Goal: Task Accomplishment & Management: Complete application form

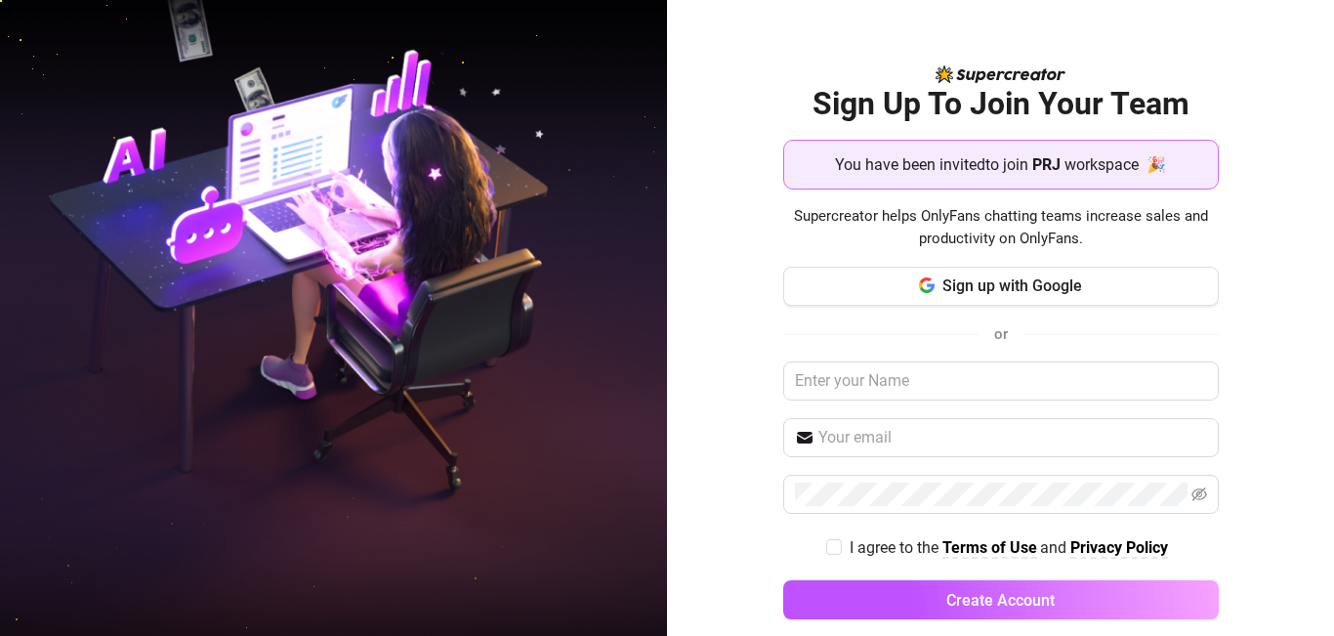
click at [587, 445] on img at bounding box center [333, 317] width 667 height 837
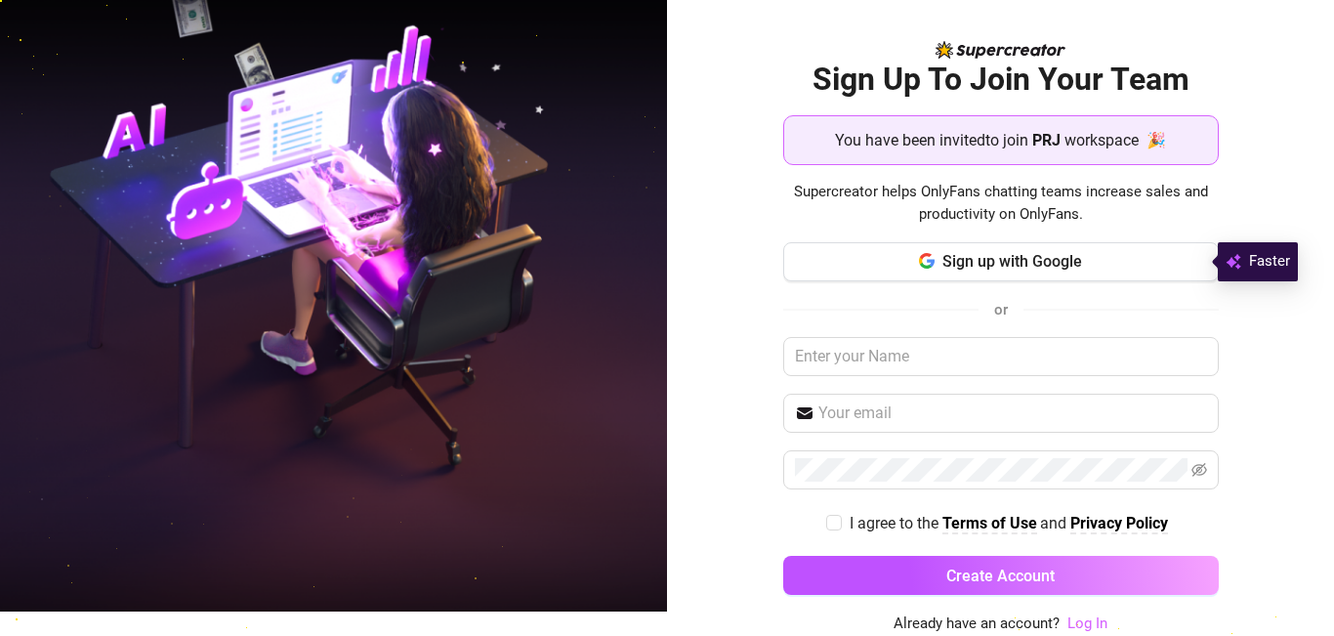
click at [1087, 623] on link "Log In" at bounding box center [1087, 623] width 40 height 18
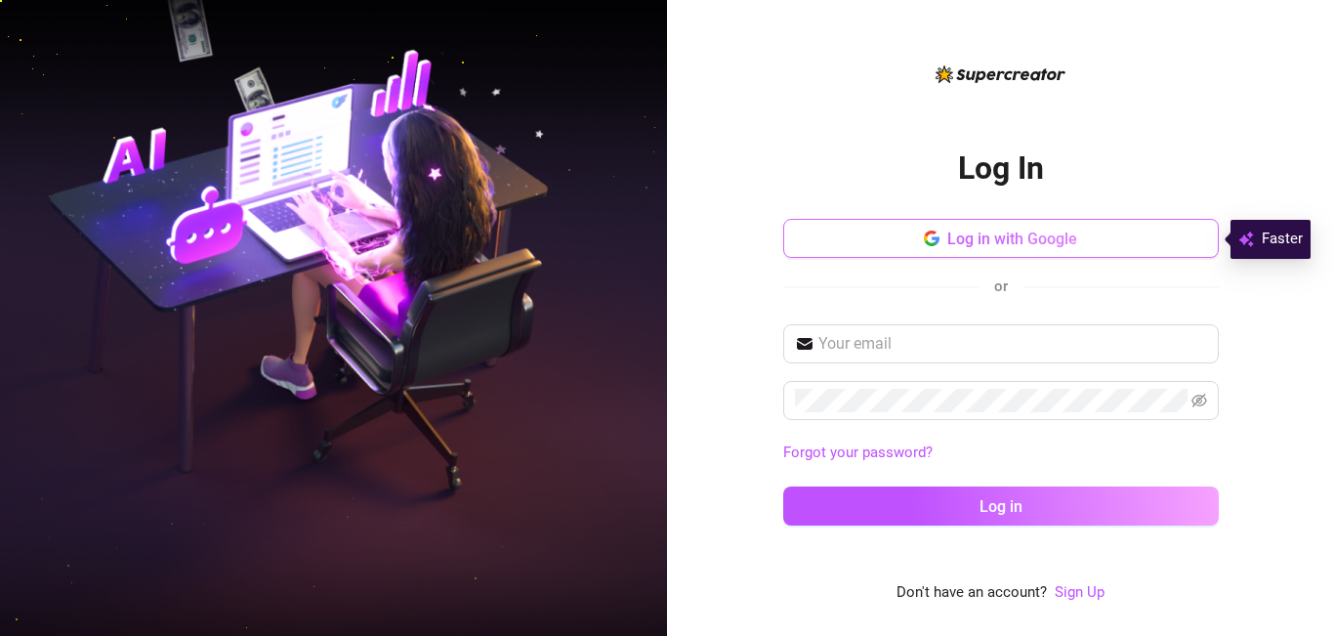
click at [980, 229] on span "Log in with Google" at bounding box center [1012, 238] width 130 height 19
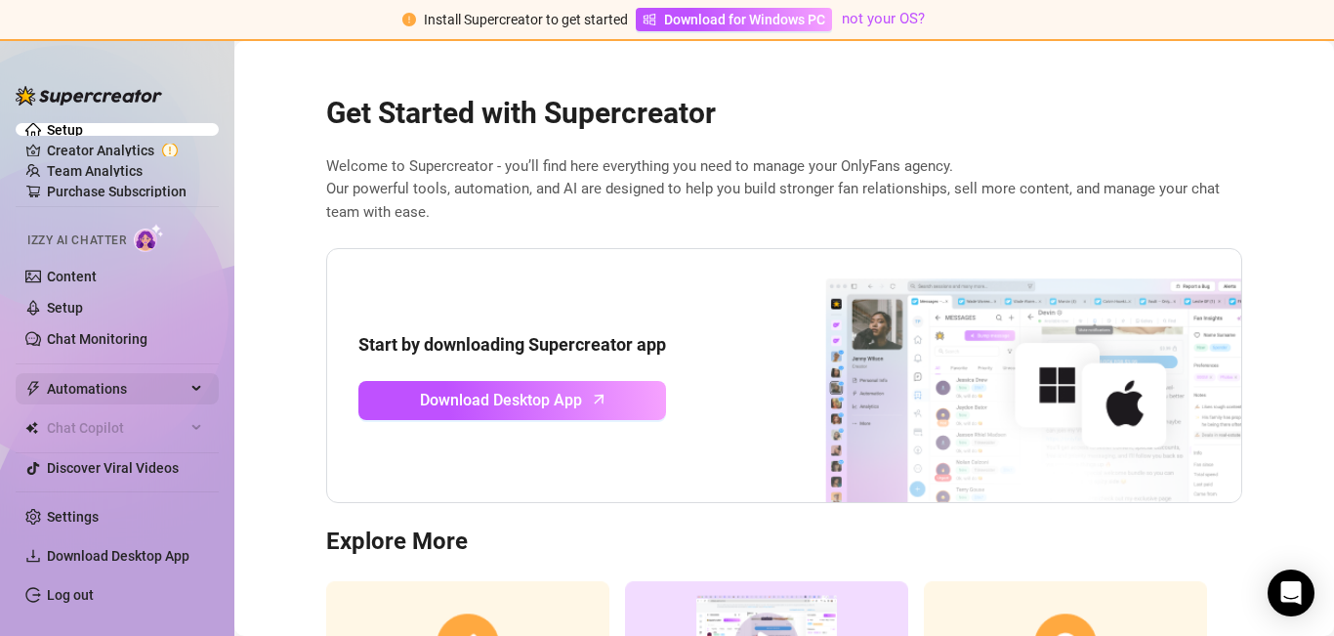
click at [116, 388] on span "Automations" at bounding box center [116, 388] width 139 height 31
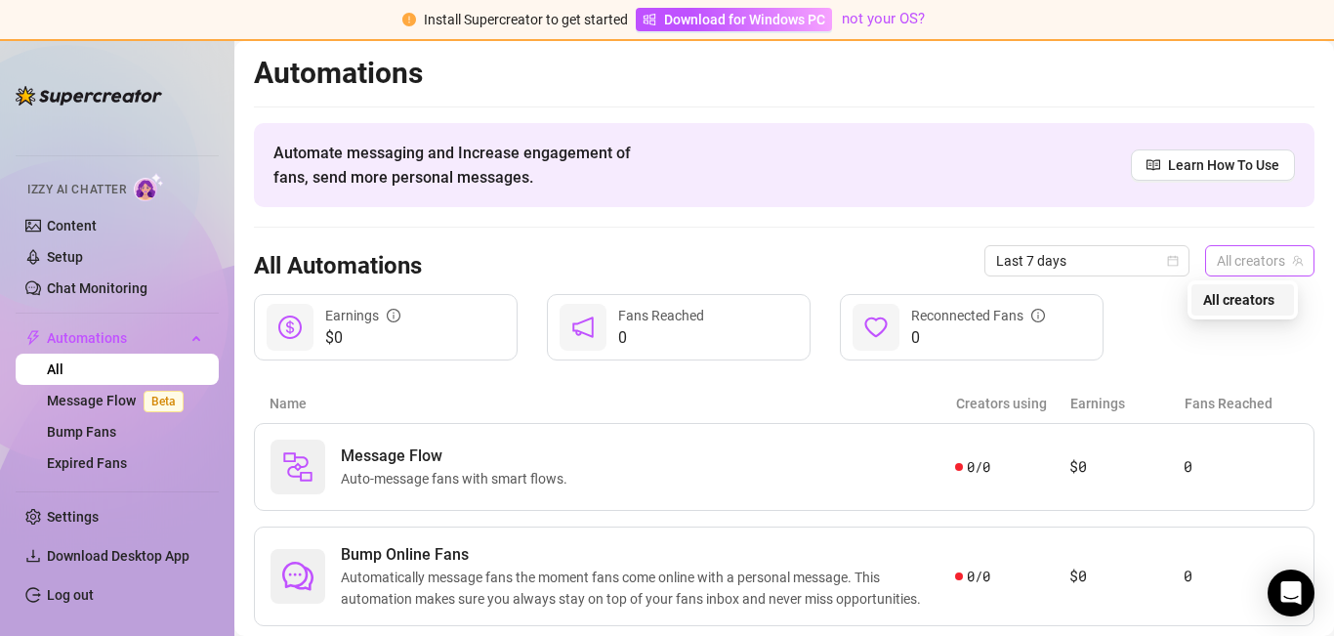
click at [1234, 258] on span "All creators" at bounding box center [1260, 260] width 86 height 29
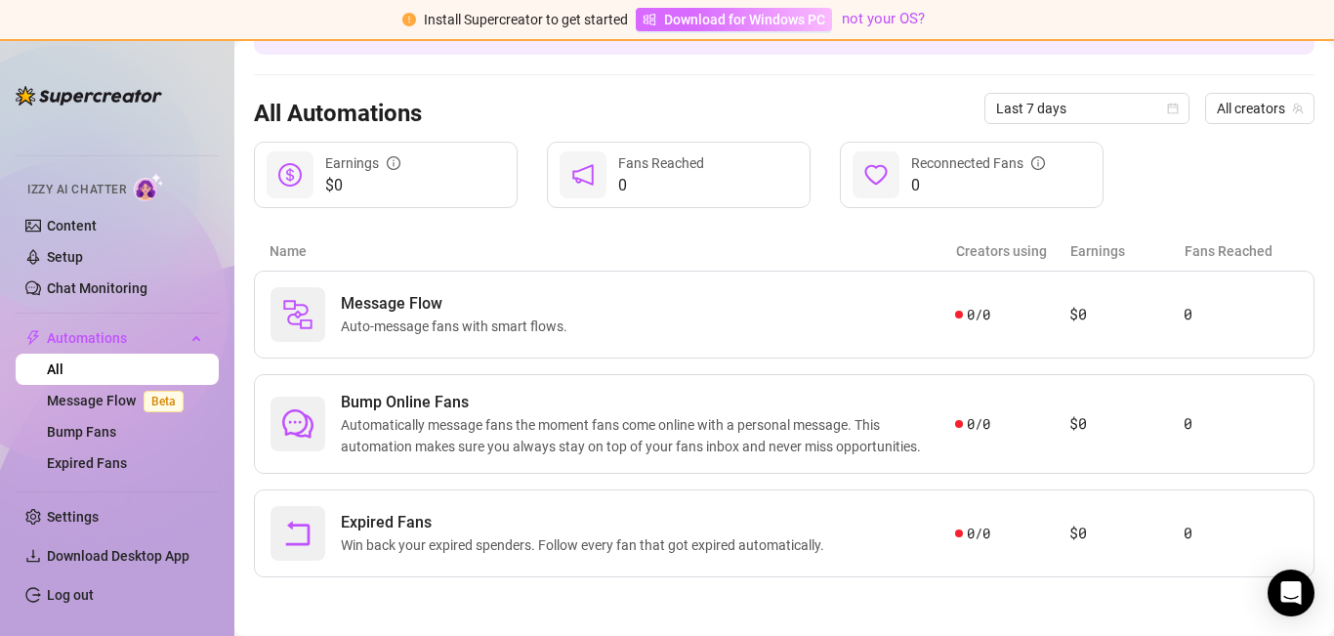
click at [784, 20] on span "Download for Windows PC" at bounding box center [744, 19] width 161 height 21
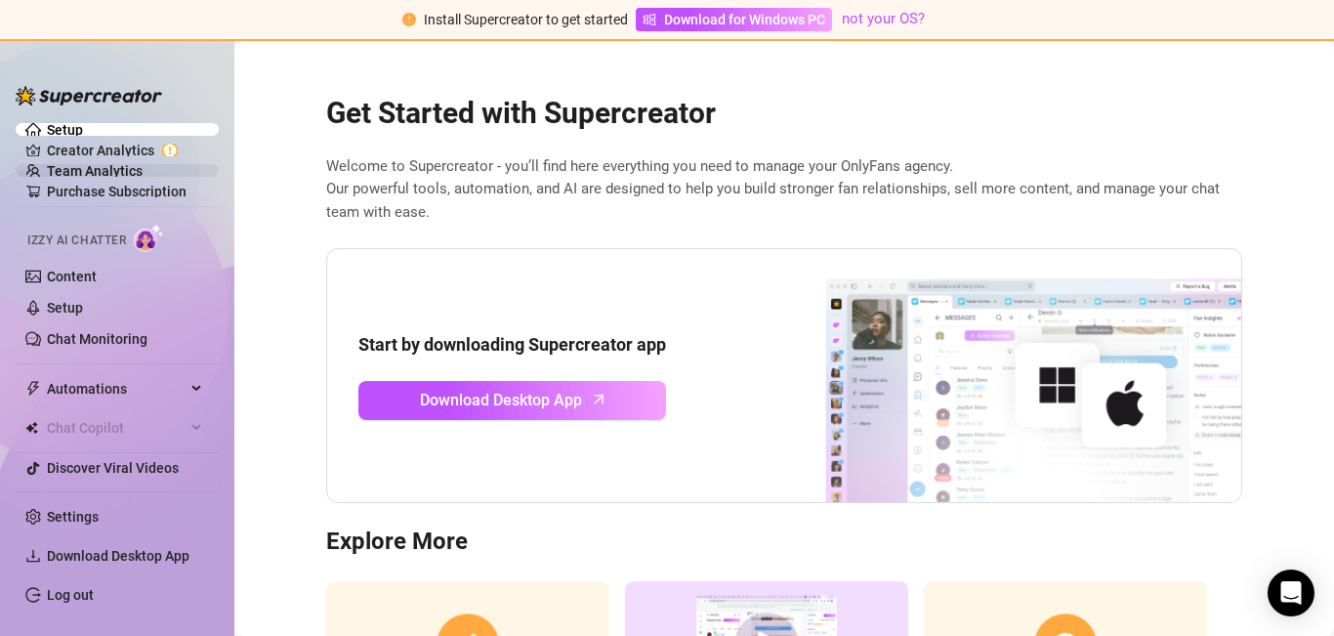
click at [81, 171] on link "Team Analytics" at bounding box center [95, 171] width 96 height 16
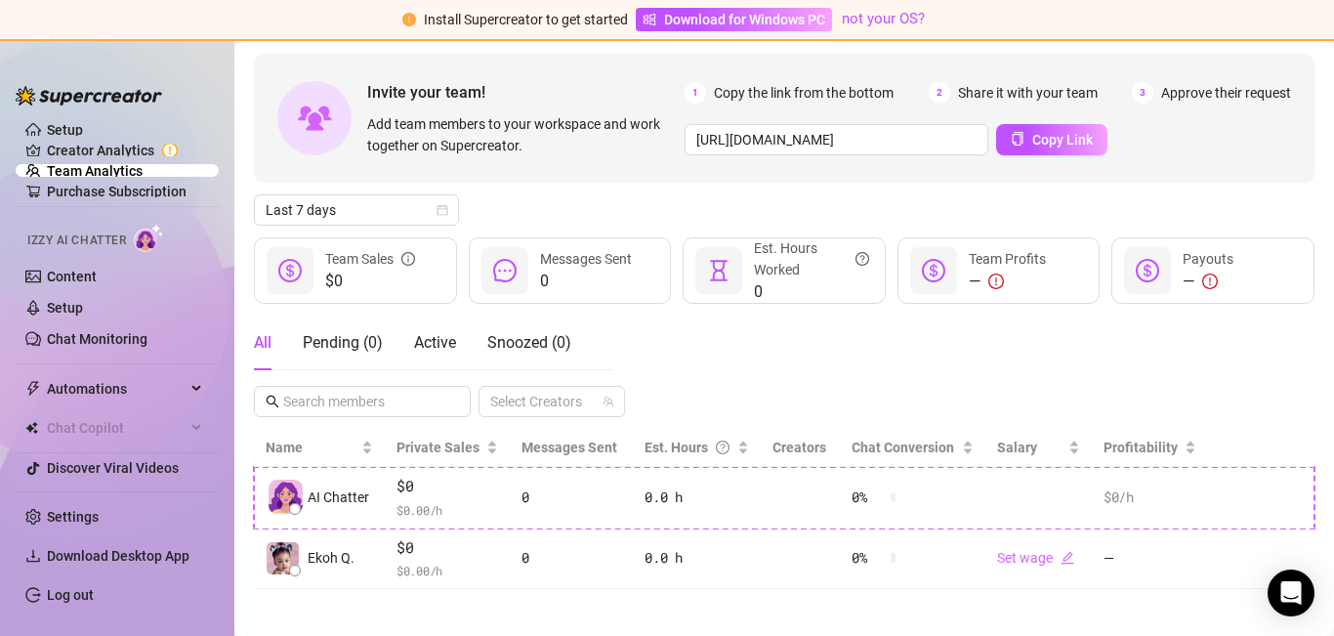
scroll to position [90, 0]
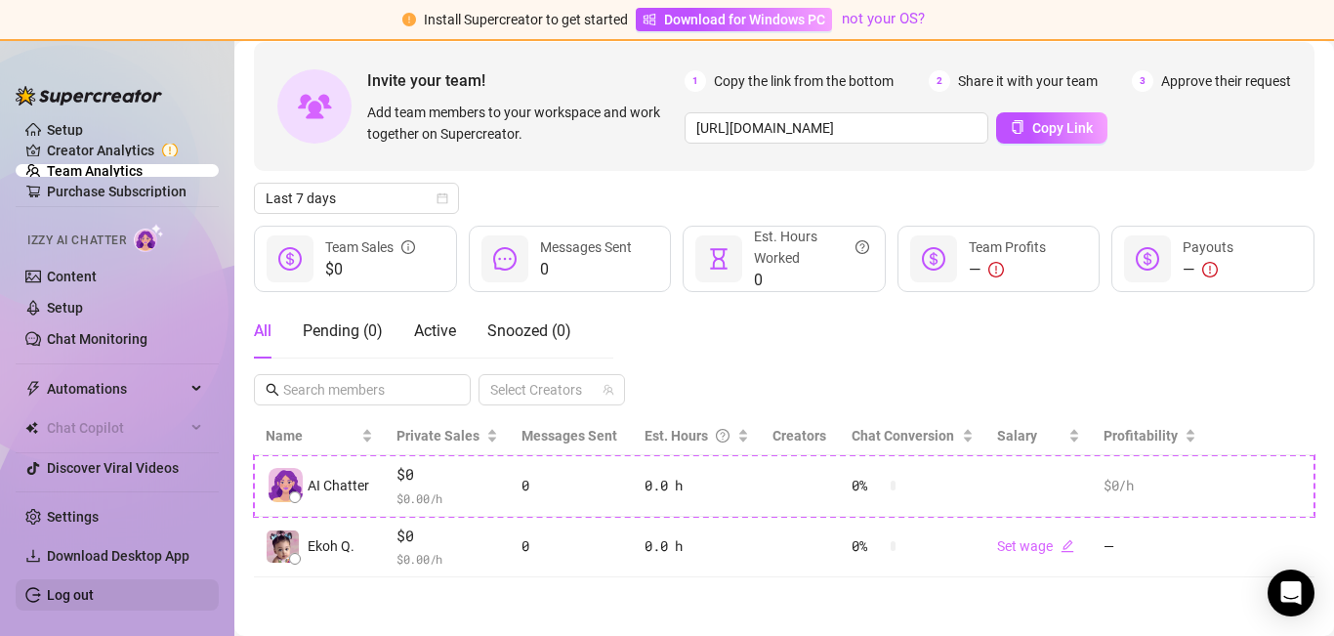
click at [94, 594] on link "Log out" at bounding box center [70, 595] width 47 height 16
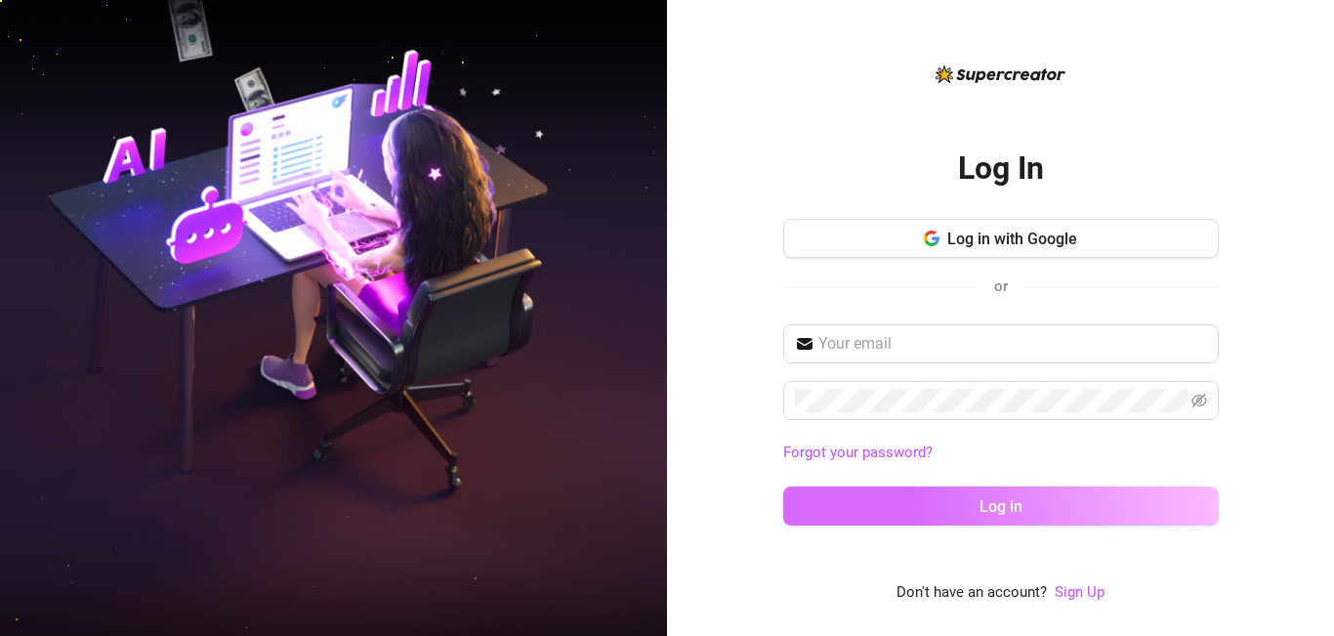
click at [991, 506] on span "Log in" at bounding box center [1000, 506] width 43 height 19
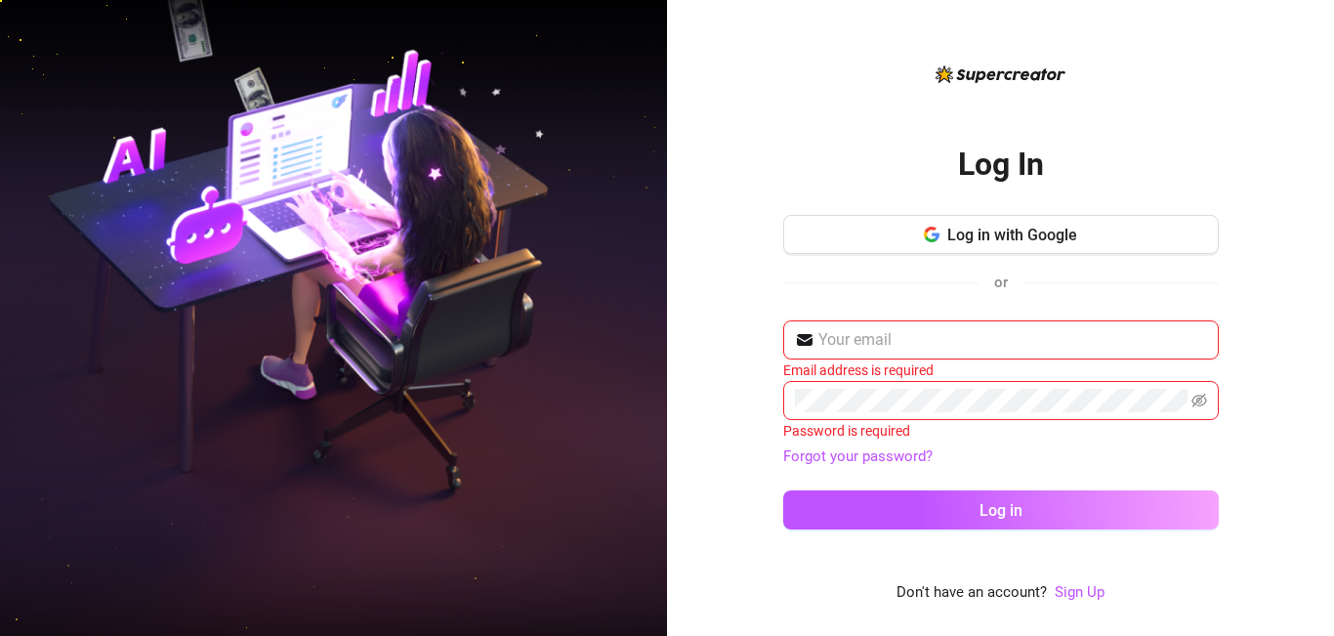
click at [954, 352] on input "text" at bounding box center [1012, 339] width 389 height 23
type input "ekohqueen89@gmail.com"
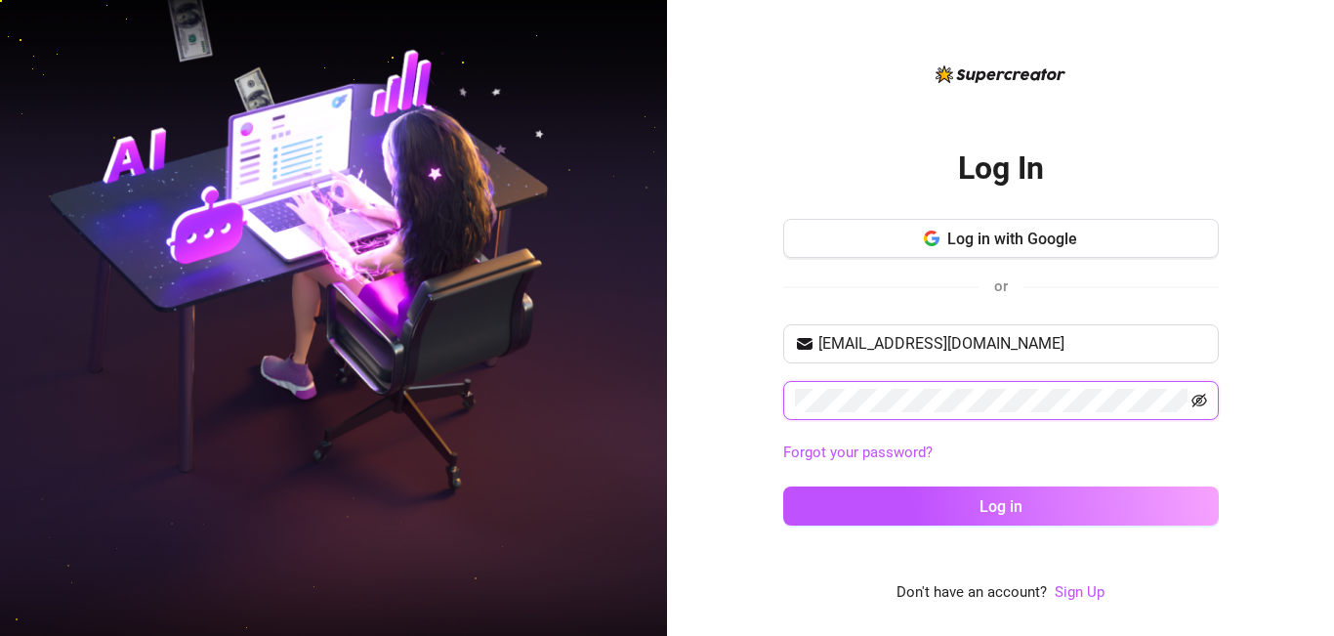
click at [1197, 396] on icon "eye-invisible" at bounding box center [1199, 401] width 16 height 16
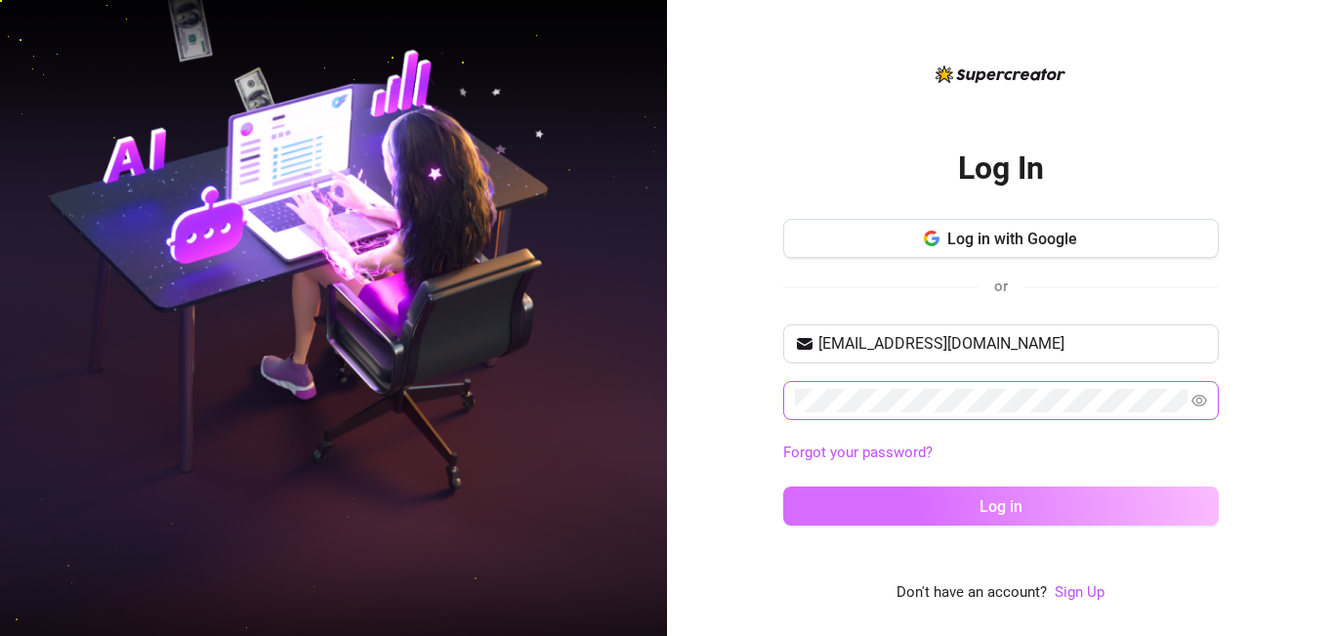
click at [1043, 518] on button "Log in" at bounding box center [1000, 505] width 435 height 39
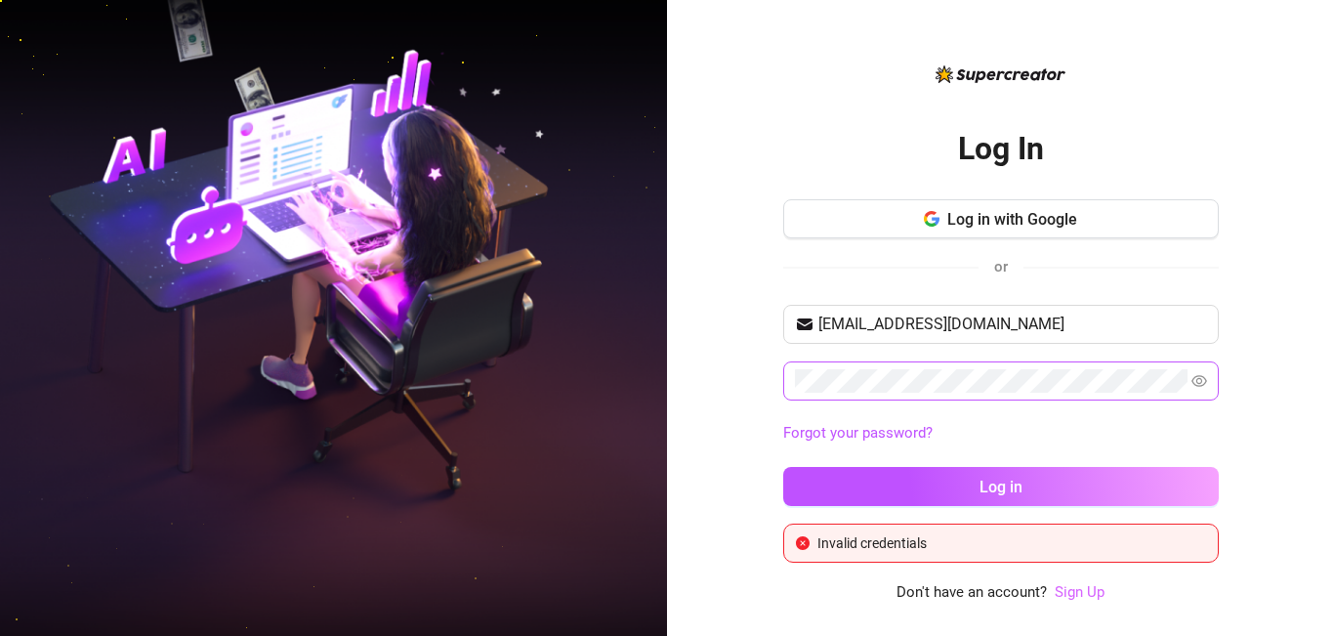
click at [1096, 592] on link "Sign Up" at bounding box center [1080, 592] width 50 height 18
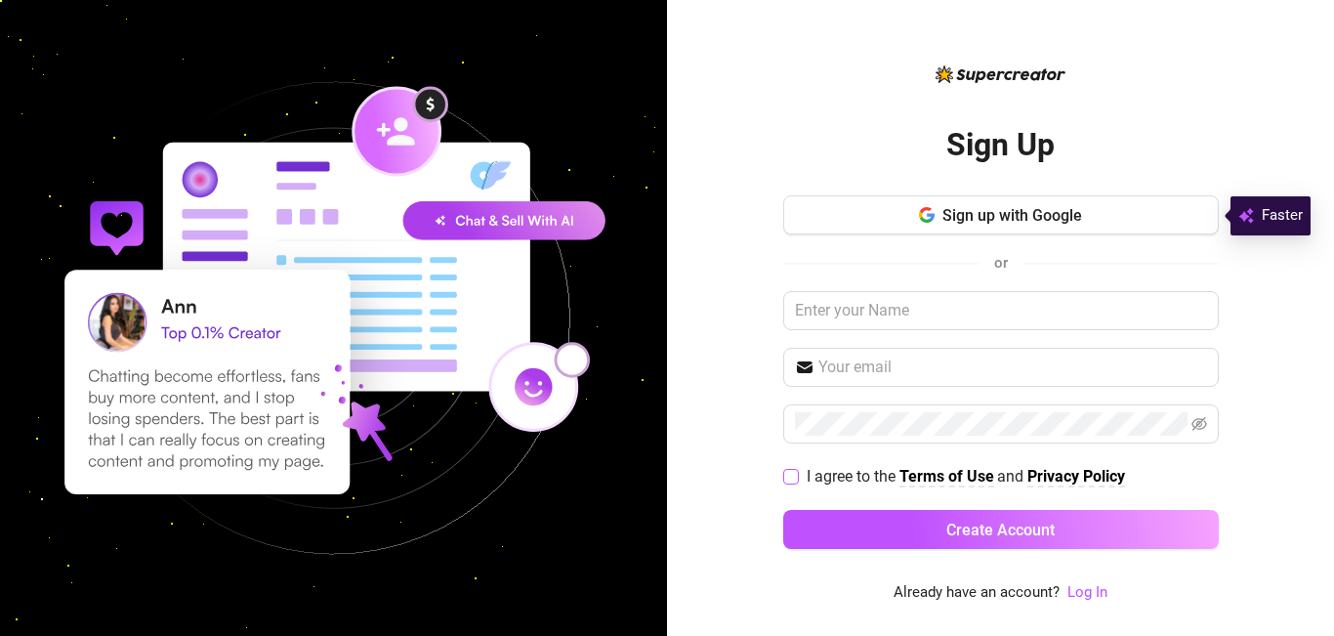
click at [793, 471] on input "I agree to the Terms of Use and Privacy Policy" at bounding box center [790, 476] width 14 height 14
checkbox input "true"
click at [883, 366] on input "text" at bounding box center [1012, 366] width 389 height 23
type input "ekohqueen89@gmail.com"
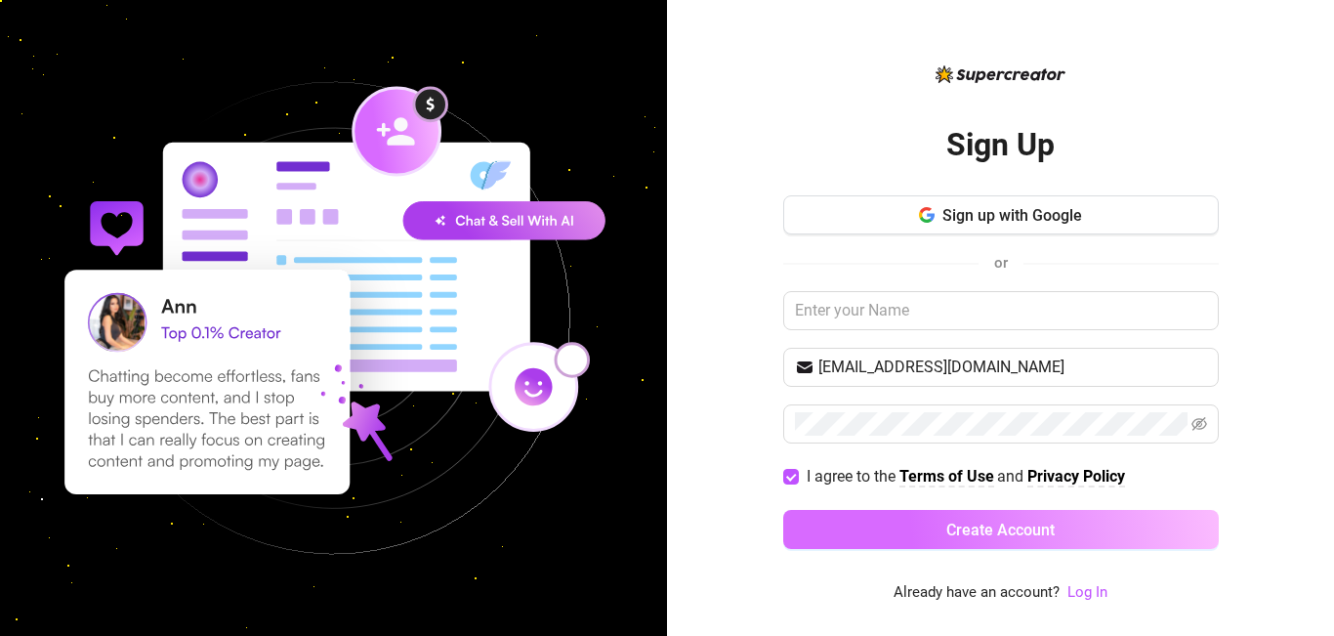
click at [839, 522] on button "Create Account" at bounding box center [1000, 529] width 435 height 39
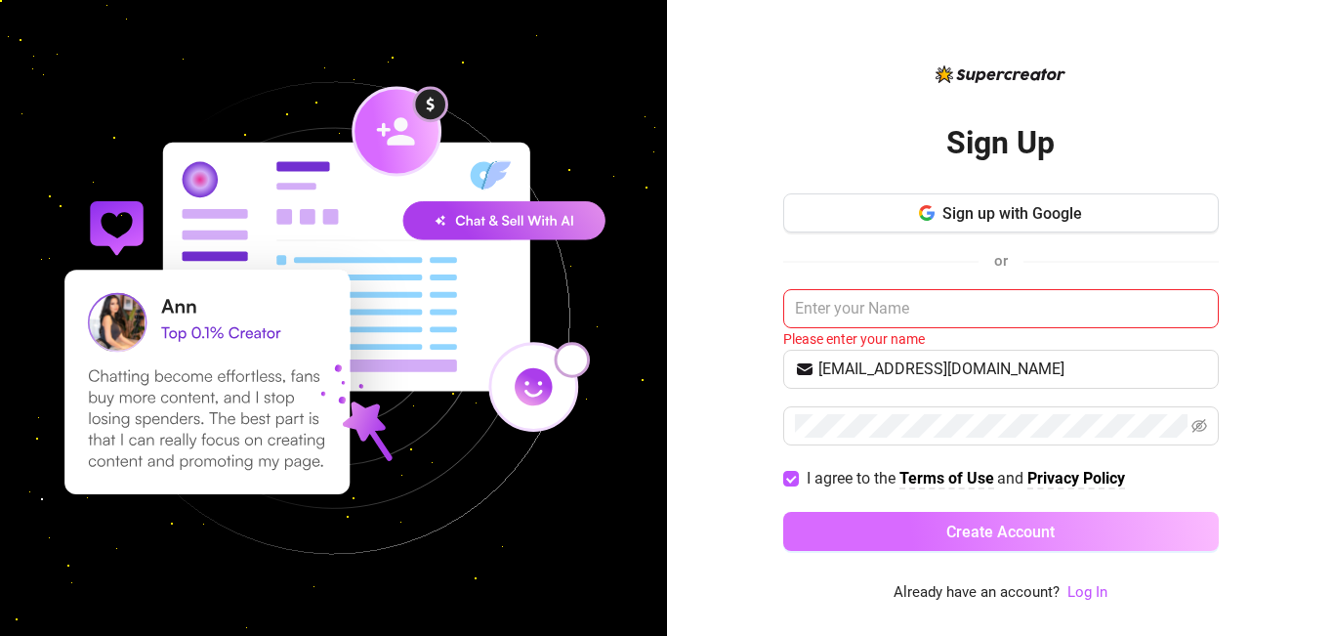
click at [1096, 519] on button "Create Account" at bounding box center [1000, 531] width 435 height 39
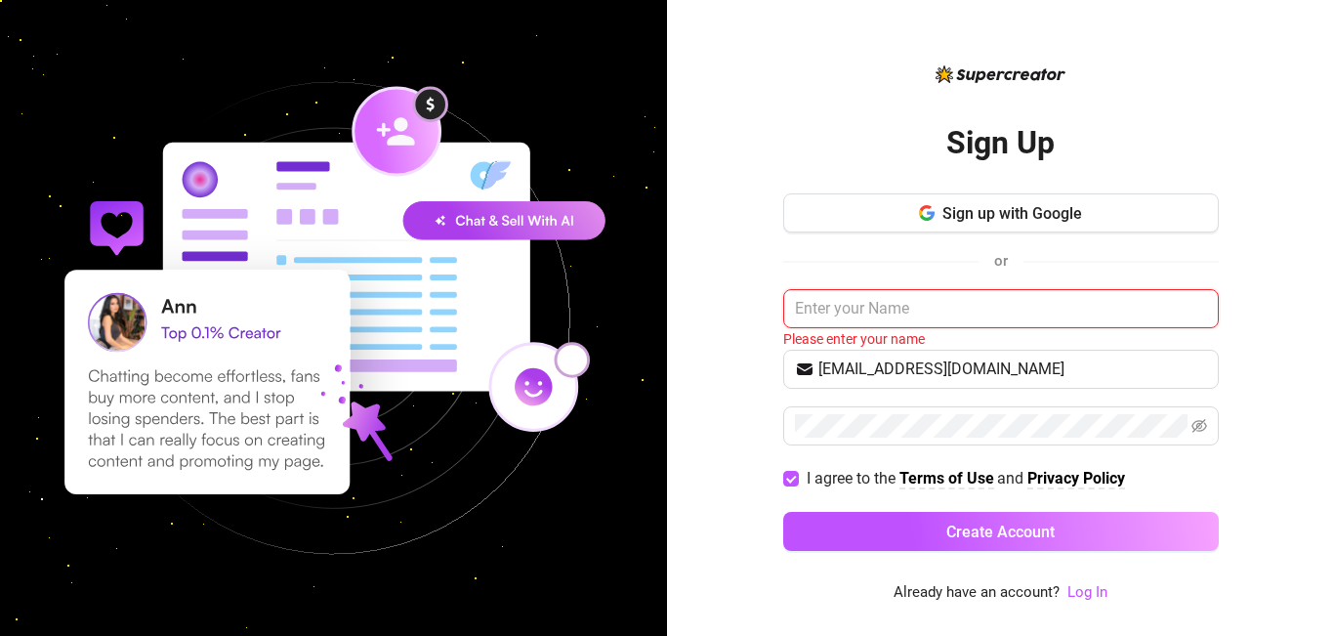
click at [961, 308] on input "text" at bounding box center [1000, 308] width 435 height 39
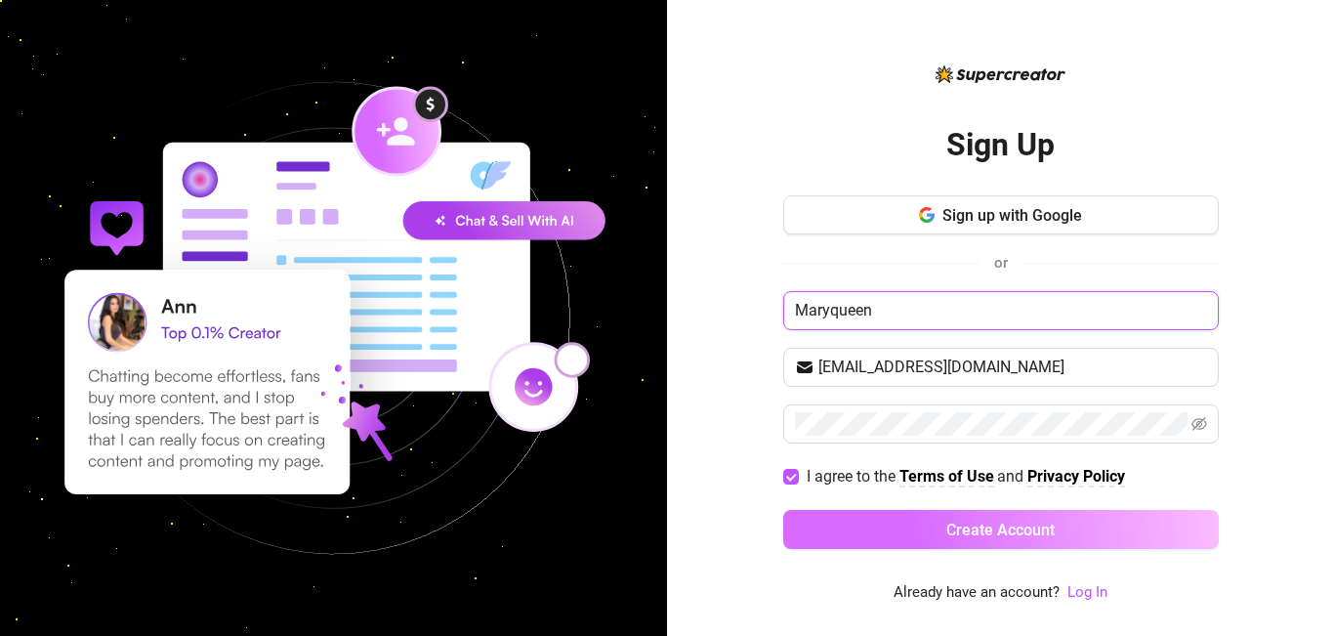
type input "Maryqueen"
click at [1019, 534] on span "Create Account" at bounding box center [1000, 529] width 108 height 19
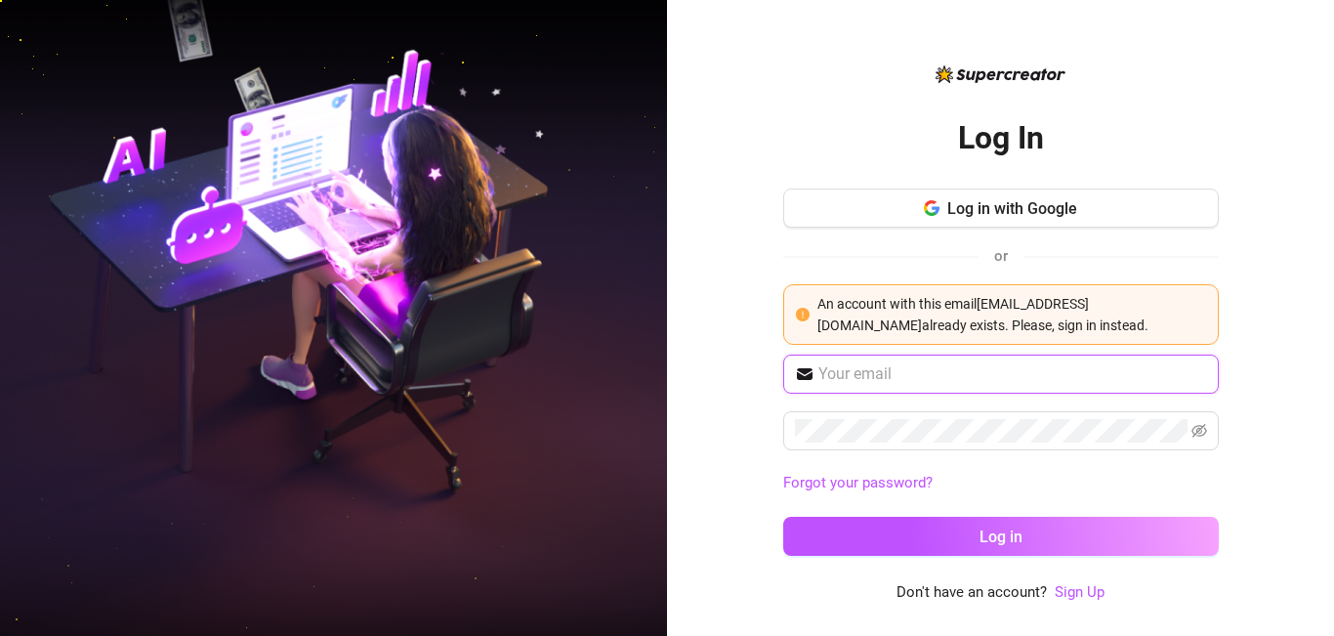
type input "ekohqueen89@gmail.com"
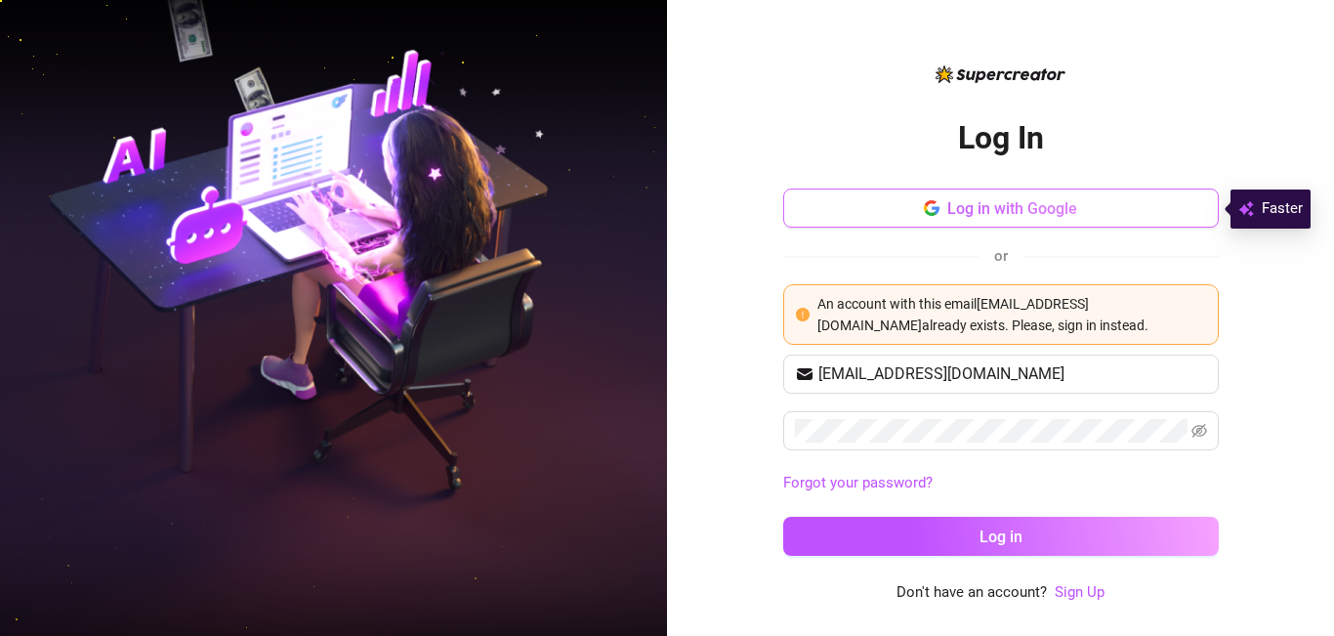
click at [1041, 204] on span "Log in with Google" at bounding box center [1012, 208] width 130 height 19
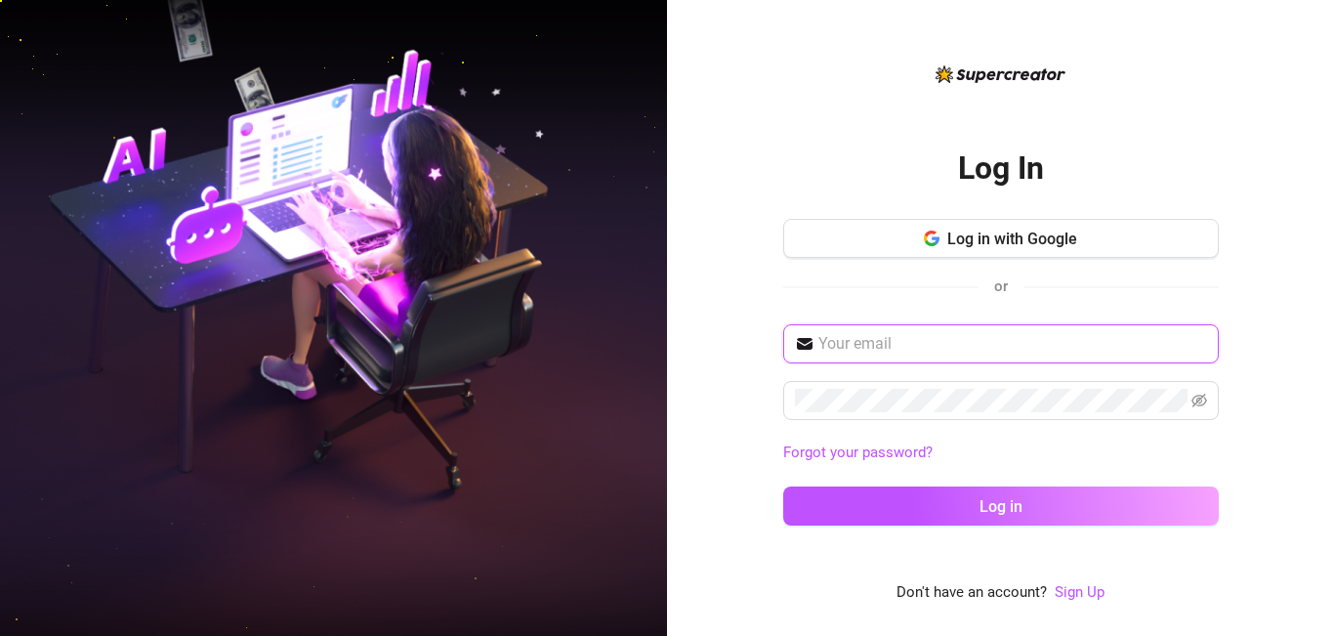
type input "ekohqueen89@gmail.com"
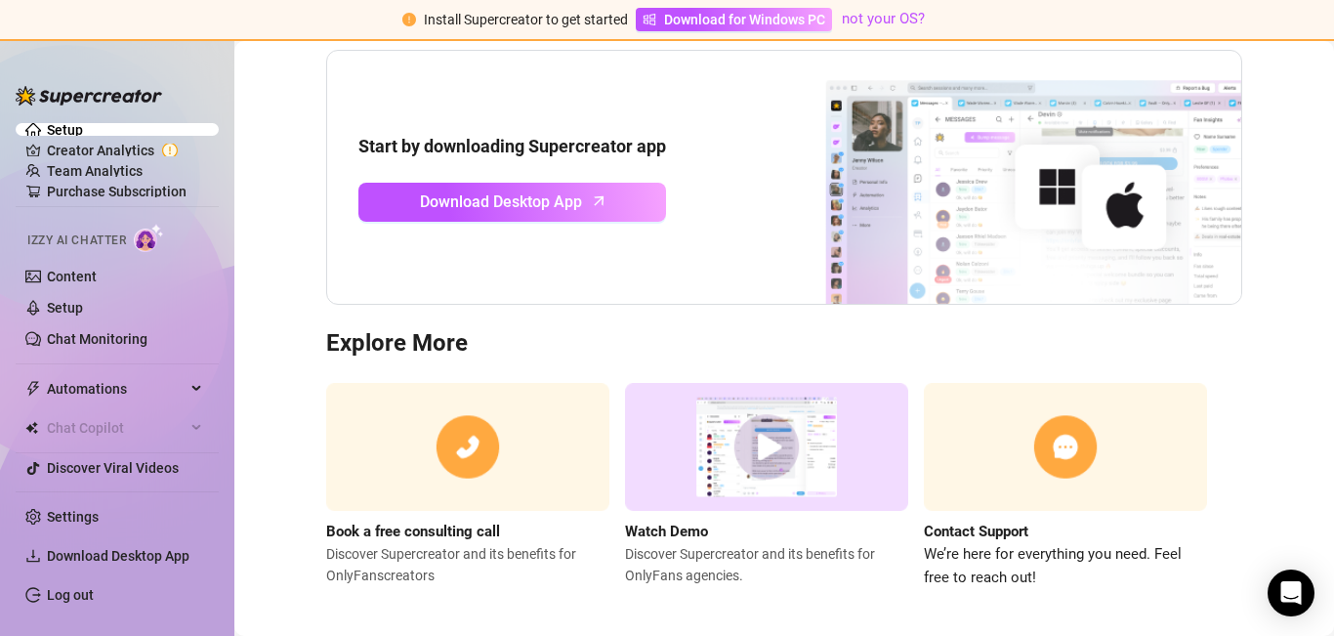
scroll to position [211, 0]
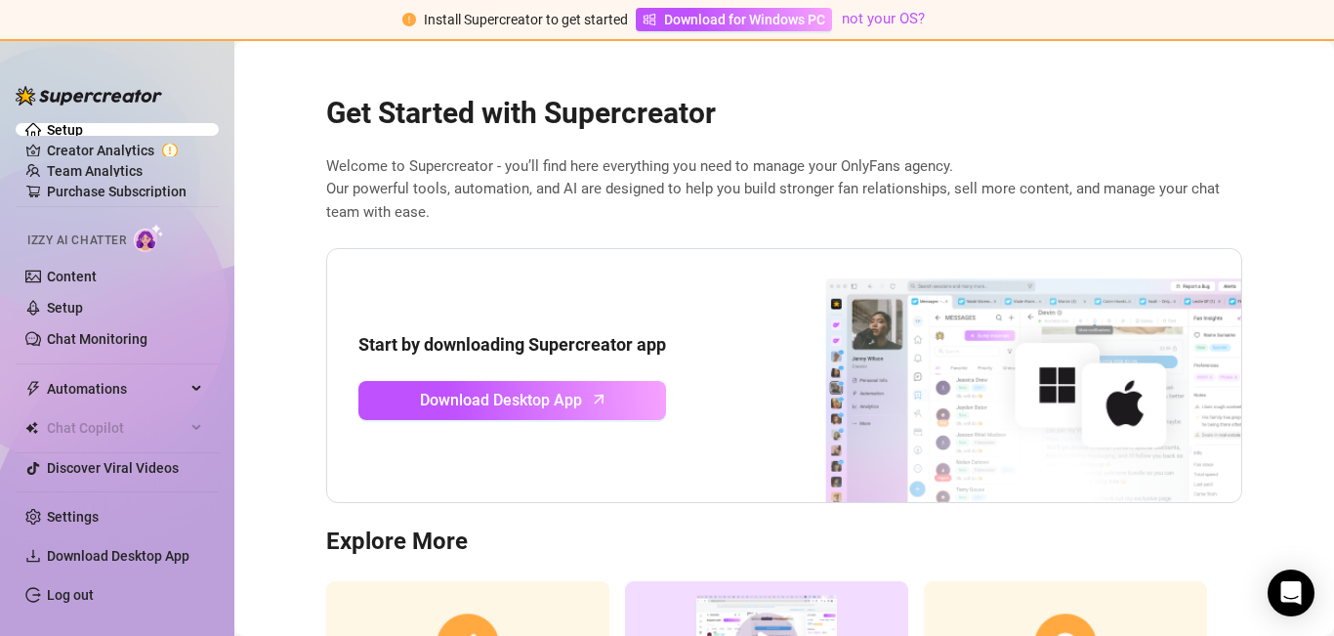
click at [682, 598] on img at bounding box center [766, 645] width 283 height 128
click at [94, 594] on link "Log out" at bounding box center [70, 595] width 47 height 16
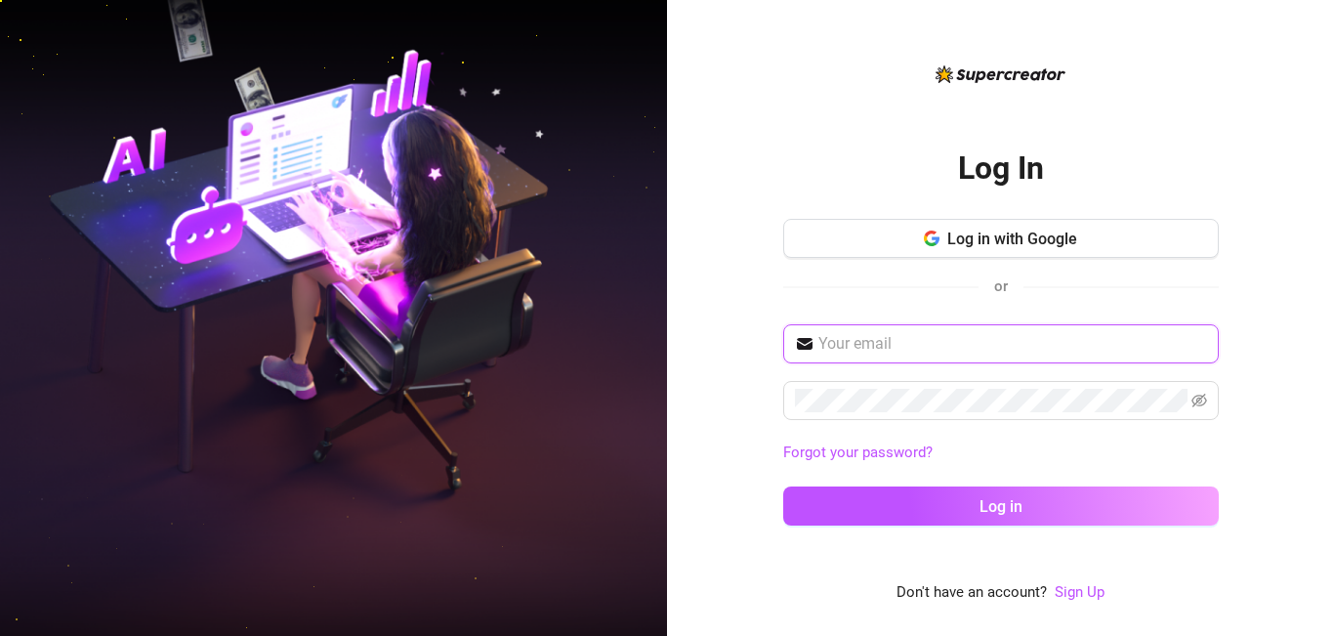
type input "ekohqueen89@gmail.com"
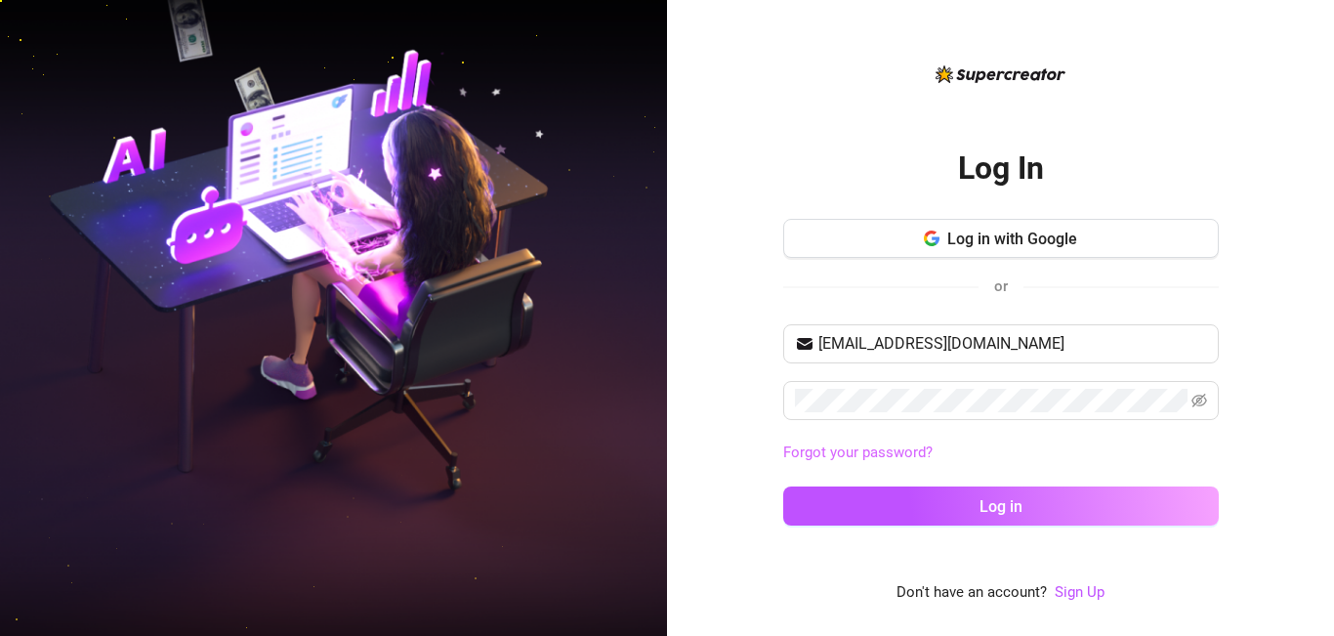
click at [884, 450] on link "Forgot your password?" at bounding box center [857, 452] width 149 height 18
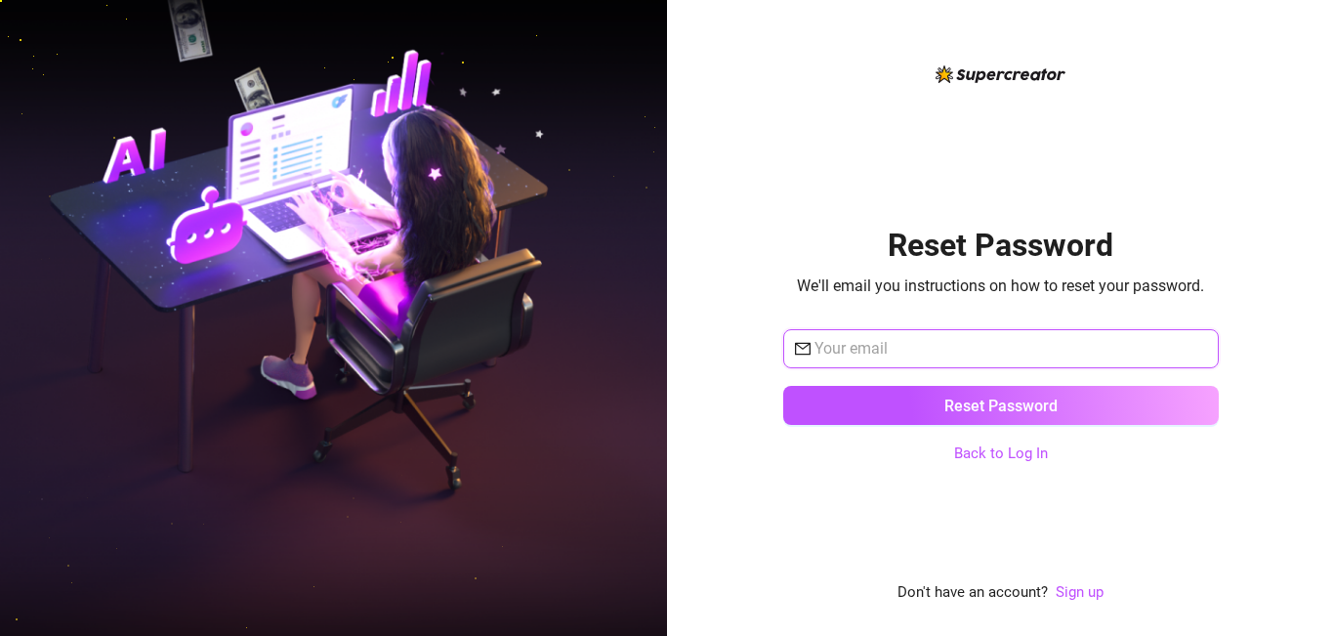
type input "ekohqueen89@gmail.com"
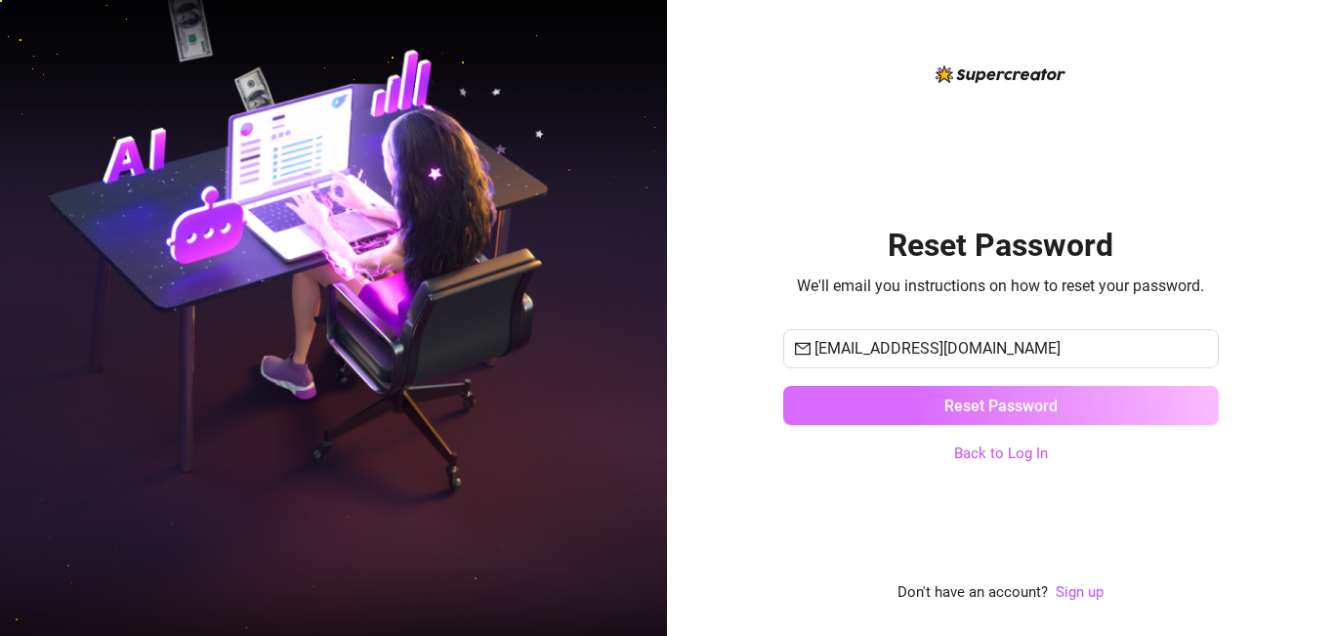
click at [1052, 412] on span "Reset Password" at bounding box center [1000, 405] width 113 height 19
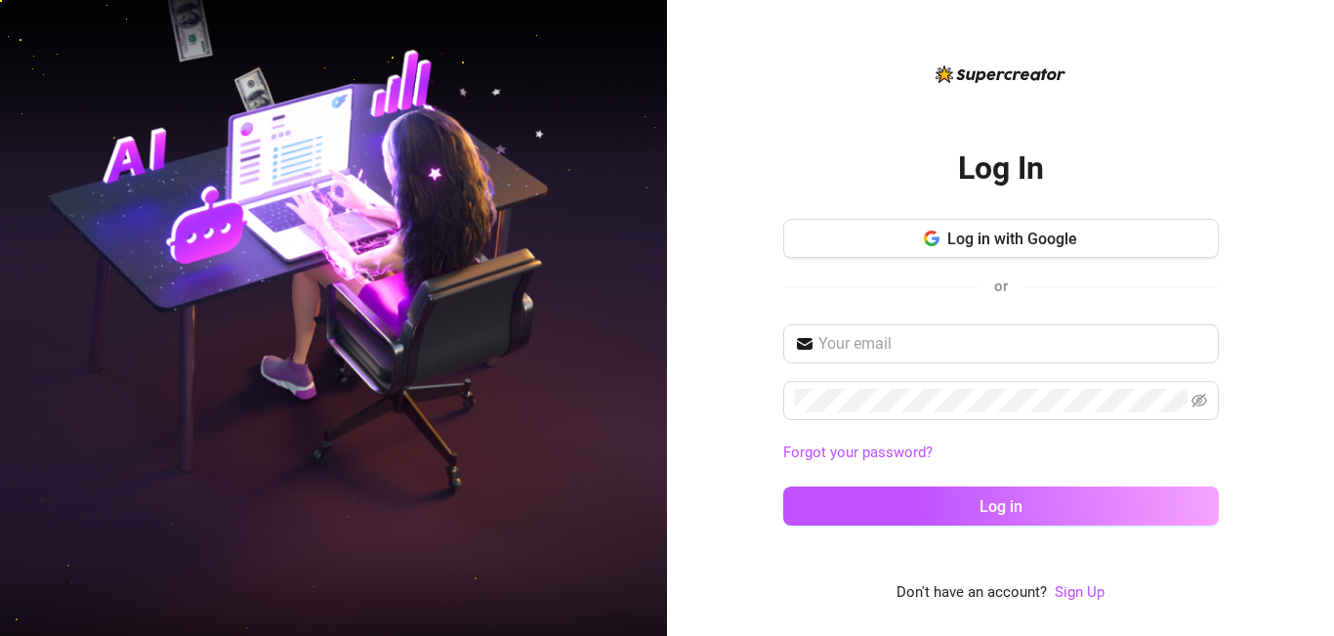
click at [691, 526] on div "Log In Log in with Google or Forgot your password? Log in Don't have an account…" at bounding box center [1000, 318] width 667 height 636
click at [1082, 586] on link "Sign Up" at bounding box center [1080, 592] width 50 height 18
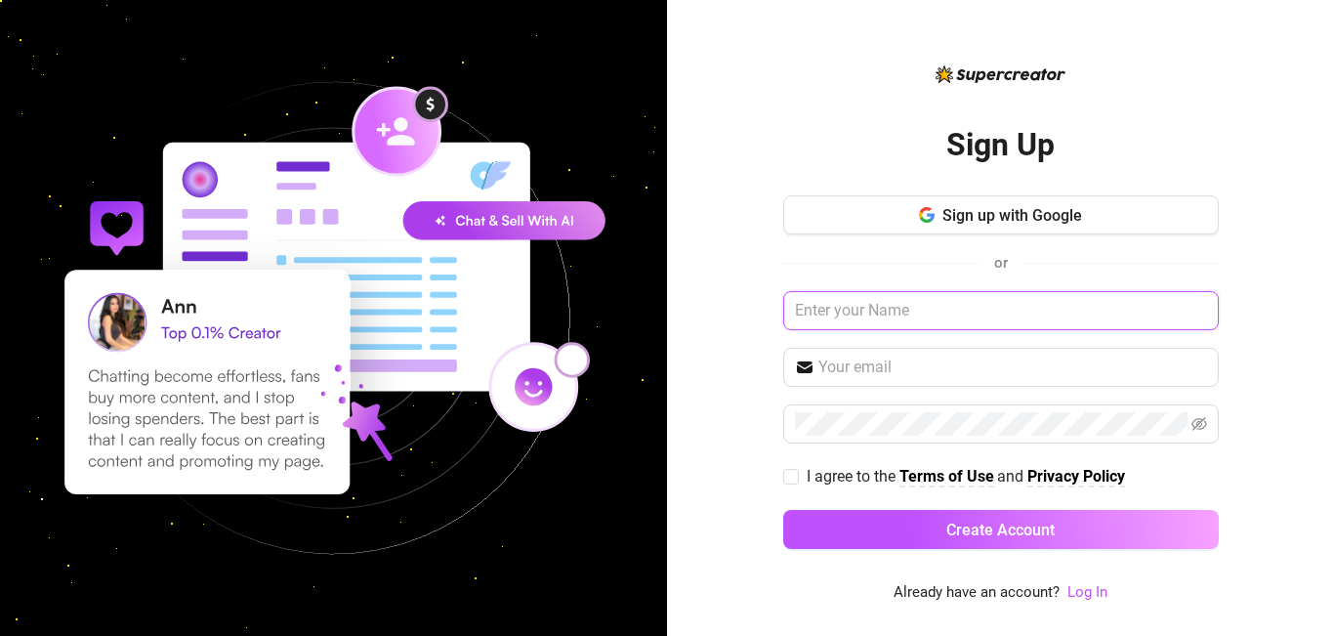
click at [929, 310] on input "text" at bounding box center [1000, 310] width 435 height 39
type input "Maryqueen"
click at [874, 371] on input "text" at bounding box center [1012, 366] width 389 height 23
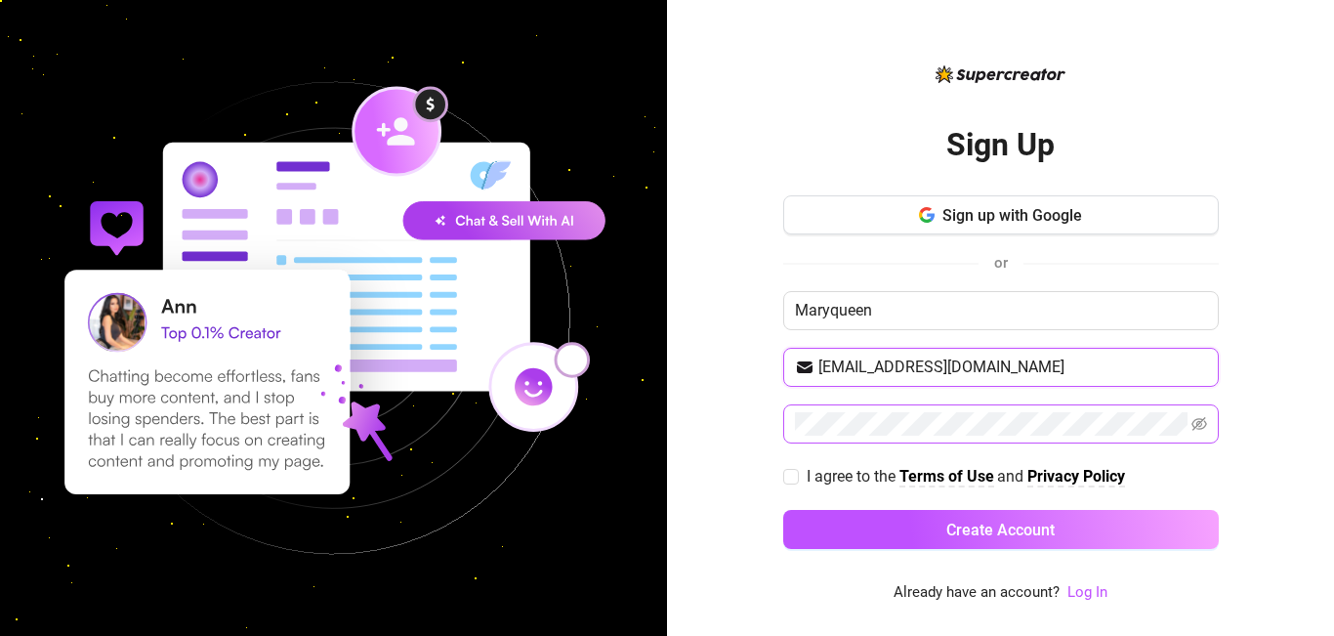
type input "nnekaekoh90@gmail.com"
click at [1196, 425] on icon "eye-invisible" at bounding box center [1199, 424] width 16 height 14
click at [769, 478] on div "Sign Up Sign up with Google or Maryqueen nnekaekoh90@gmail.com I agree to the T…" at bounding box center [1000, 318] width 667 height 636
click at [770, 484] on div "Sign Up Sign up with Google or Maryqueen nnekaekoh90@gmail.com I agree to the T…" at bounding box center [1000, 318] width 667 height 636
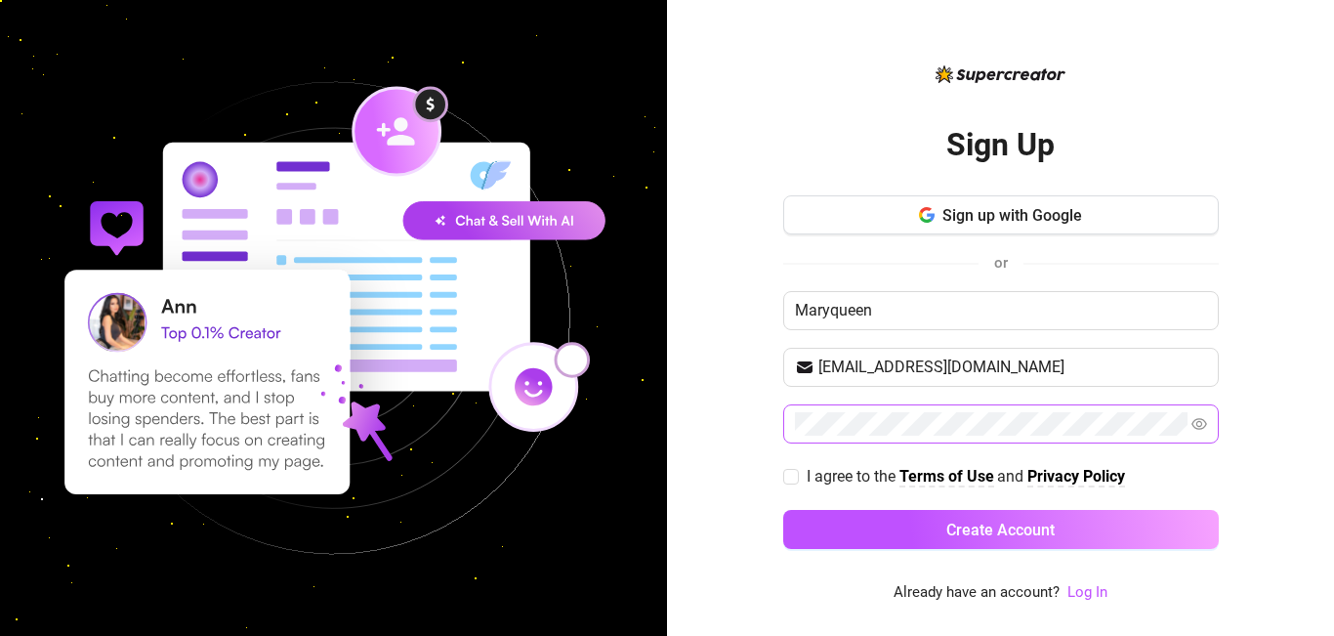
click at [765, 470] on div "Sign Up Sign up with Google or Maryqueen nnekaekoh90@gmail.com I agree to the T…" at bounding box center [1000, 318] width 667 height 636
click at [777, 477] on div "Sign Up Sign up with Google or Maryqueen nnekaekoh90@gmail.com I agree to the T…" at bounding box center [1000, 318] width 667 height 636
click at [788, 476] on input "I agree to the Terms of Use and Privacy Policy" at bounding box center [790, 476] width 14 height 14
checkbox input "true"
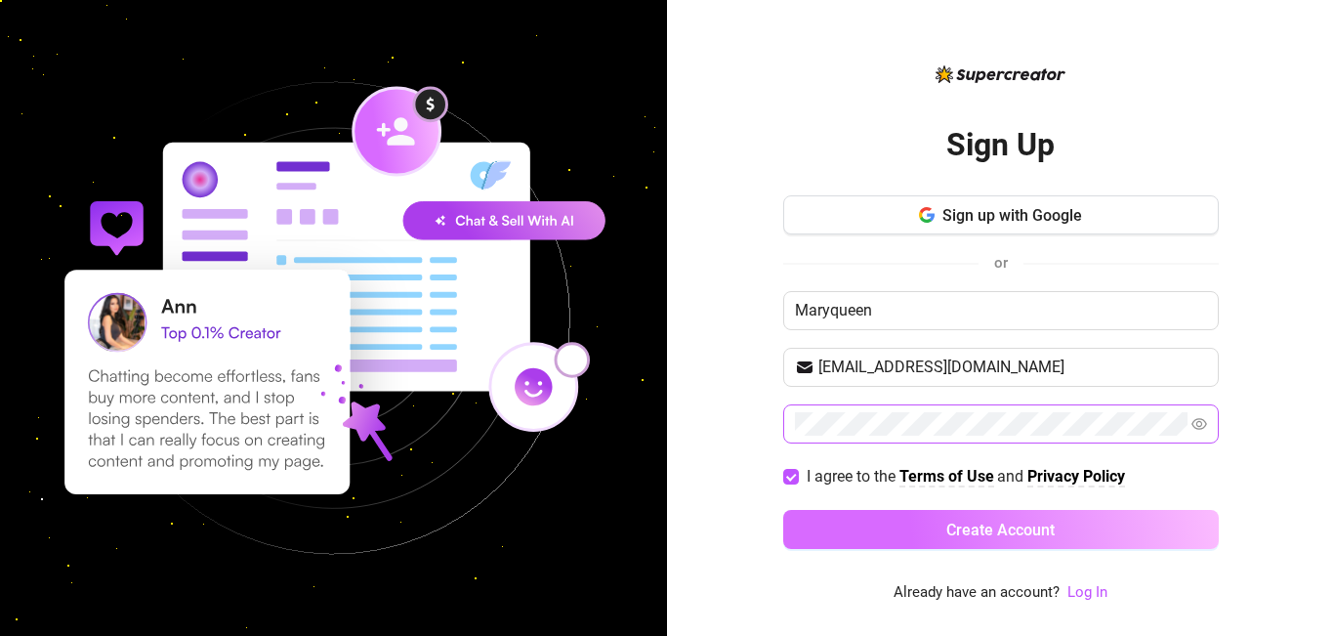
click at [1019, 525] on span "Create Account" at bounding box center [1000, 529] width 108 height 19
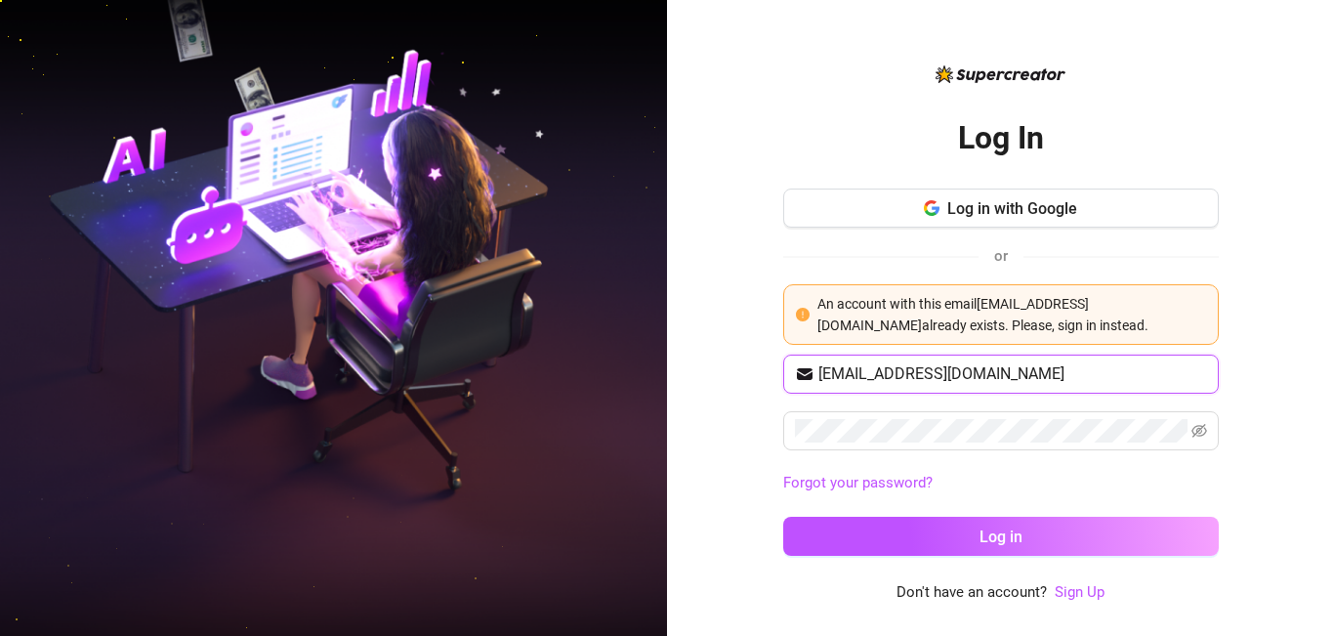
type input "nnekaekoh90@gmail.com"
click at [955, 509] on div "nnekaekoh90@gmail.com Forgot your password? Log in" at bounding box center [1000, 463] width 435 height 219
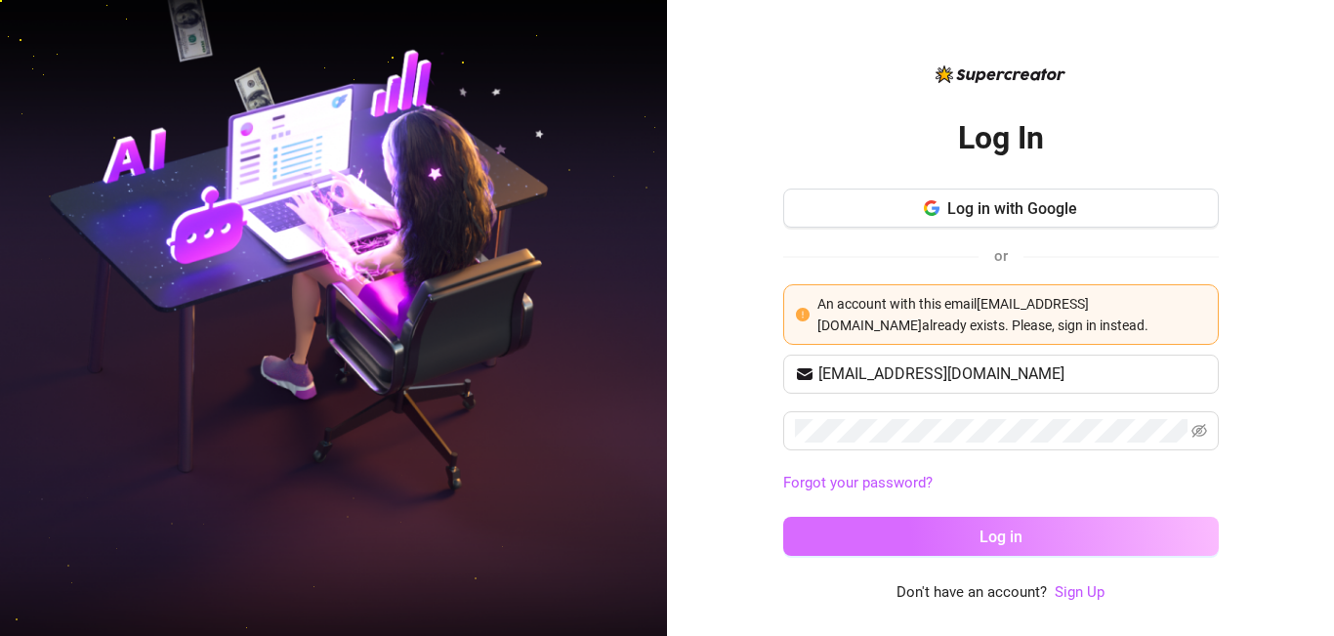
click at [954, 527] on button "Log in" at bounding box center [1000, 536] width 435 height 39
